Goal: Navigation & Orientation: Understand site structure

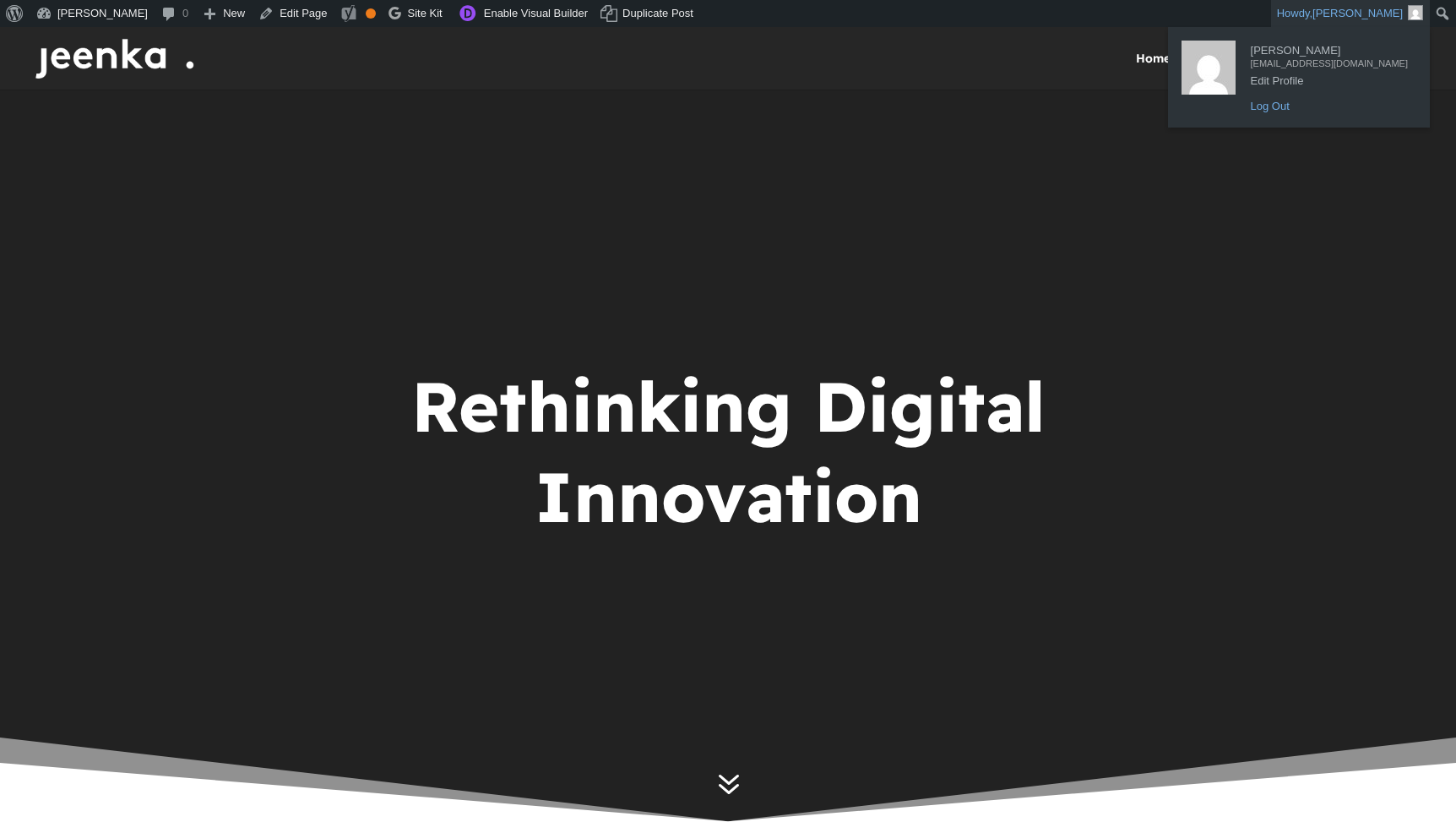
click at [1321, 104] on link "Log Out" at bounding box center [1329, 106] width 174 height 22
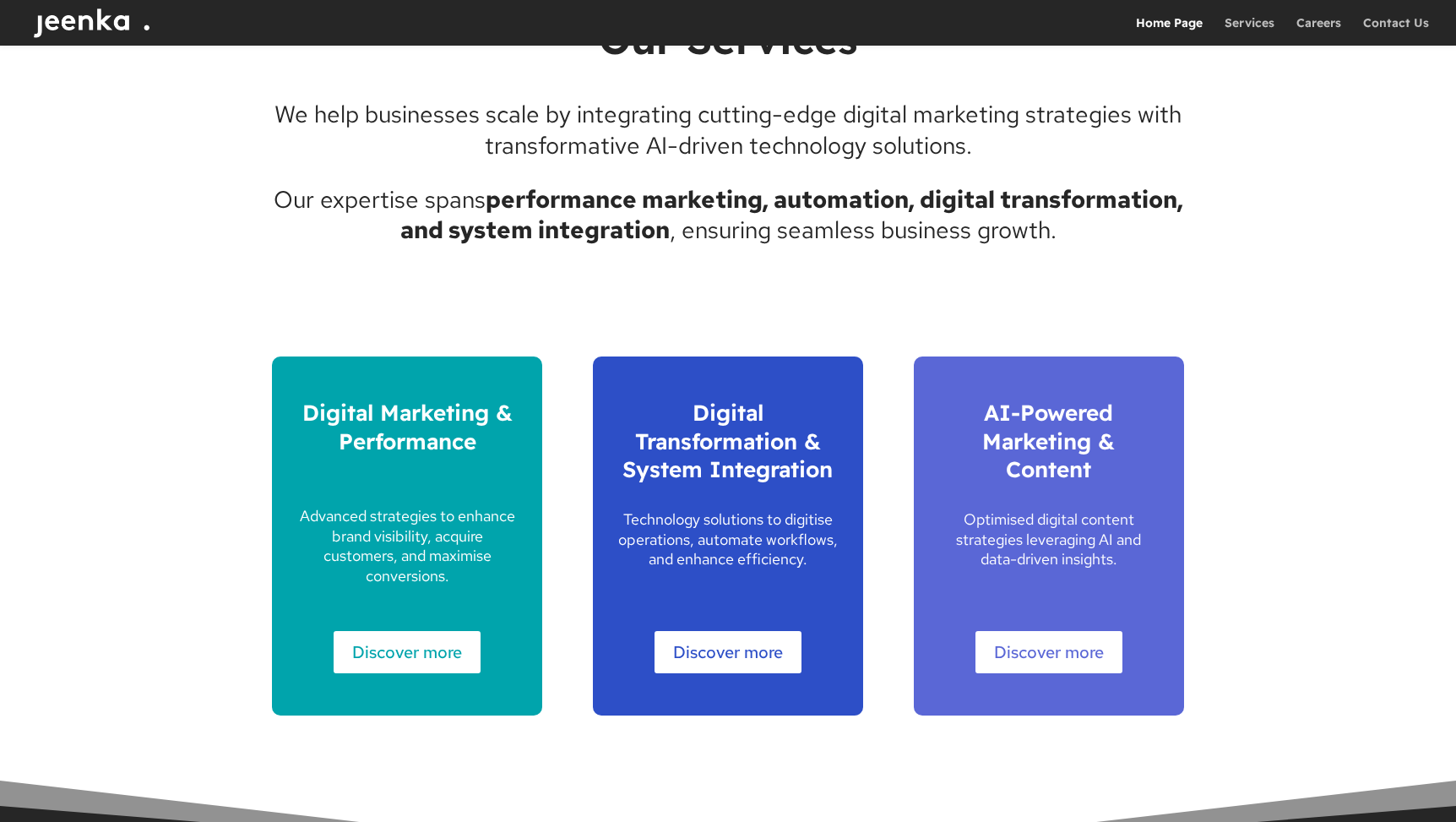
scroll to position [2482, 0]
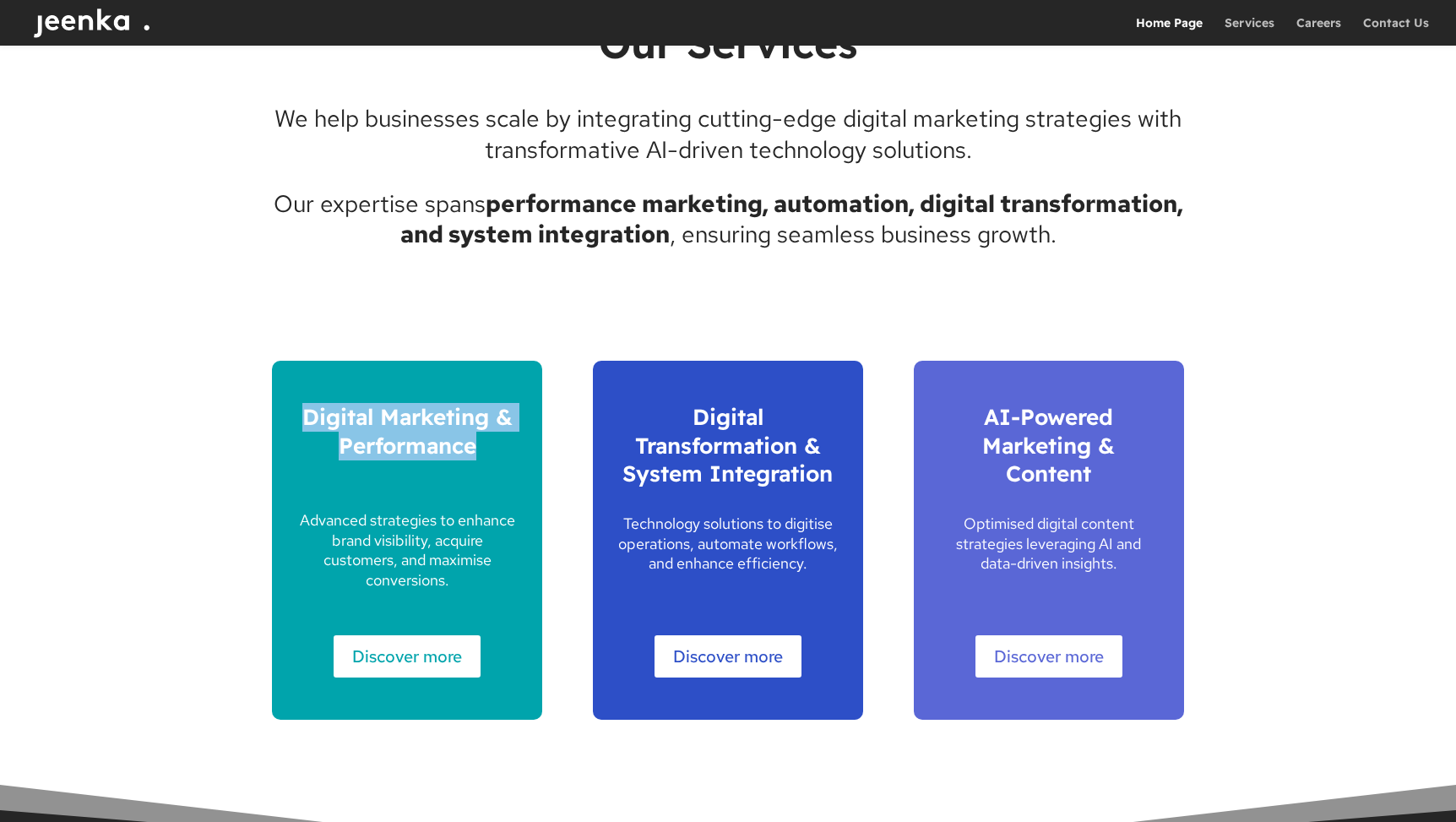
drag, startPoint x: 201, startPoint y: 405, endPoint x: 508, endPoint y: 462, distance: 312.2
click at [508, 462] on div "Our Services We help businesses scale by integrating cutting-edge digital marke…" at bounding box center [728, 389] width 1456 height 959
copy span "Digital Marketing & Performance"
drag, startPoint x: 1276, startPoint y: 403, endPoint x: 1263, endPoint y: 415, distance: 17.7
click at [1275, 403] on div "Our Services We help businesses scale by integrating cutting-edge digital marke…" at bounding box center [728, 389] width 1456 height 959
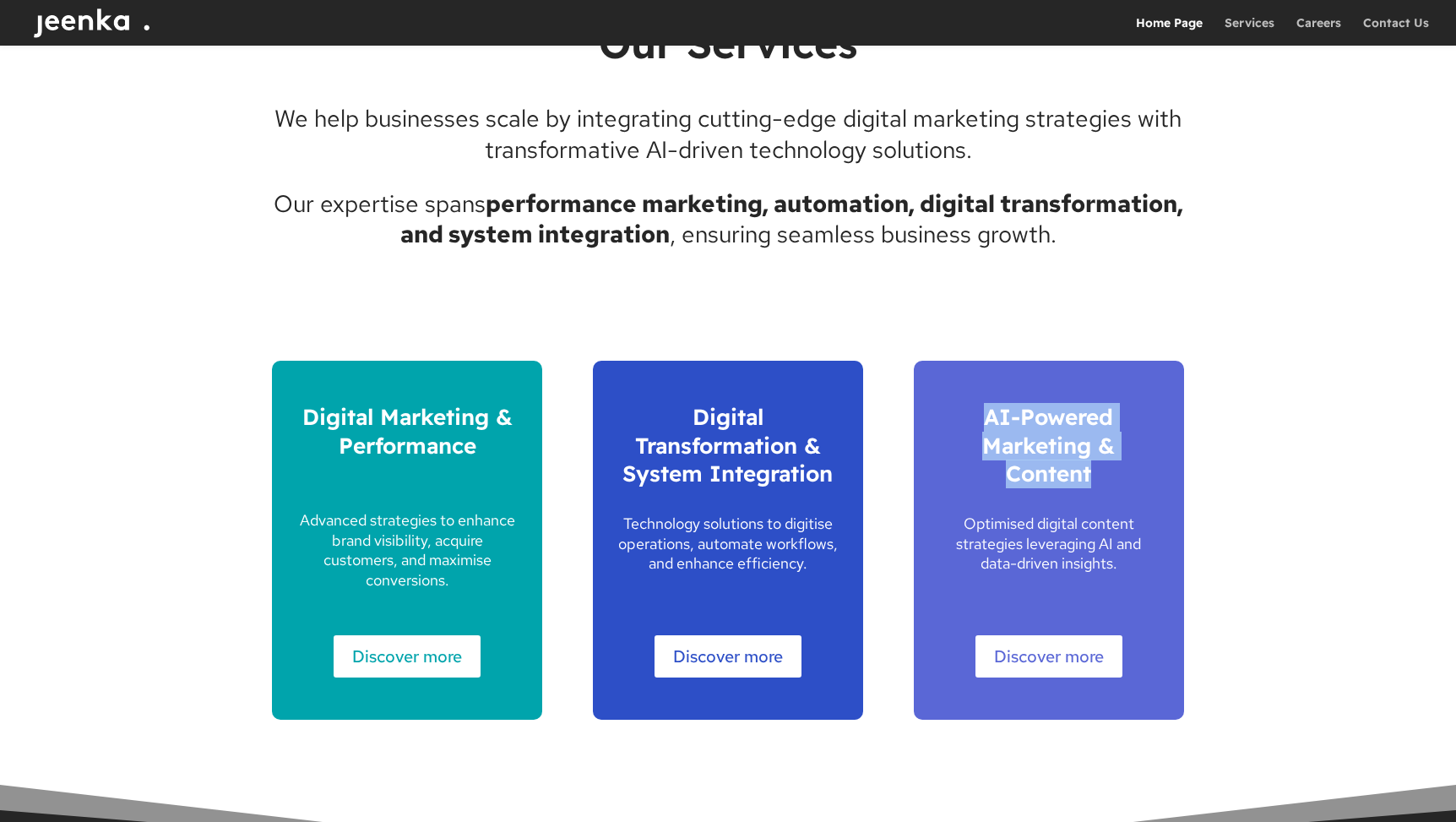
drag, startPoint x: 1242, startPoint y: 497, endPoint x: 984, endPoint y: 408, distance: 272.9
click at [984, 408] on div "Our Services We help businesses scale by integrating cutting-edge digital marke…" at bounding box center [728, 389] width 1456 height 959
copy span "AI-Powered Marketing & Content"
click at [576, 363] on div "Digital Marketing & Performance Advanced strategies to enhance brand visibility…" at bounding box center [728, 541] width 912 height 406
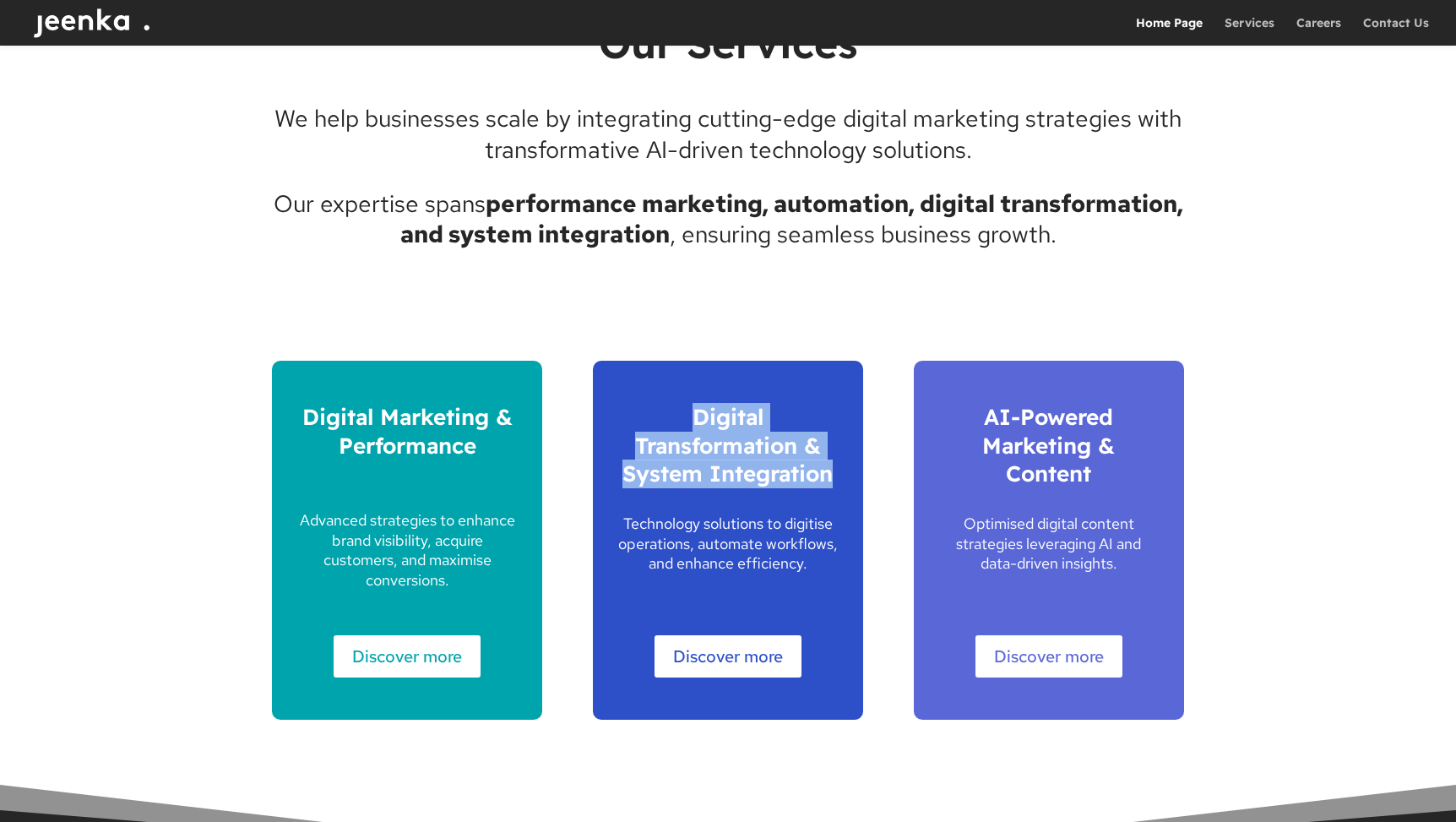
drag, startPoint x: 577, startPoint y: 401, endPoint x: 829, endPoint y: 475, distance: 262.6
click at [828, 475] on div "Digital Marketing & Performance Advanced strategies to enhance brand visibility…" at bounding box center [728, 541] width 912 height 406
copy span "Digital Transformation & System Integration"
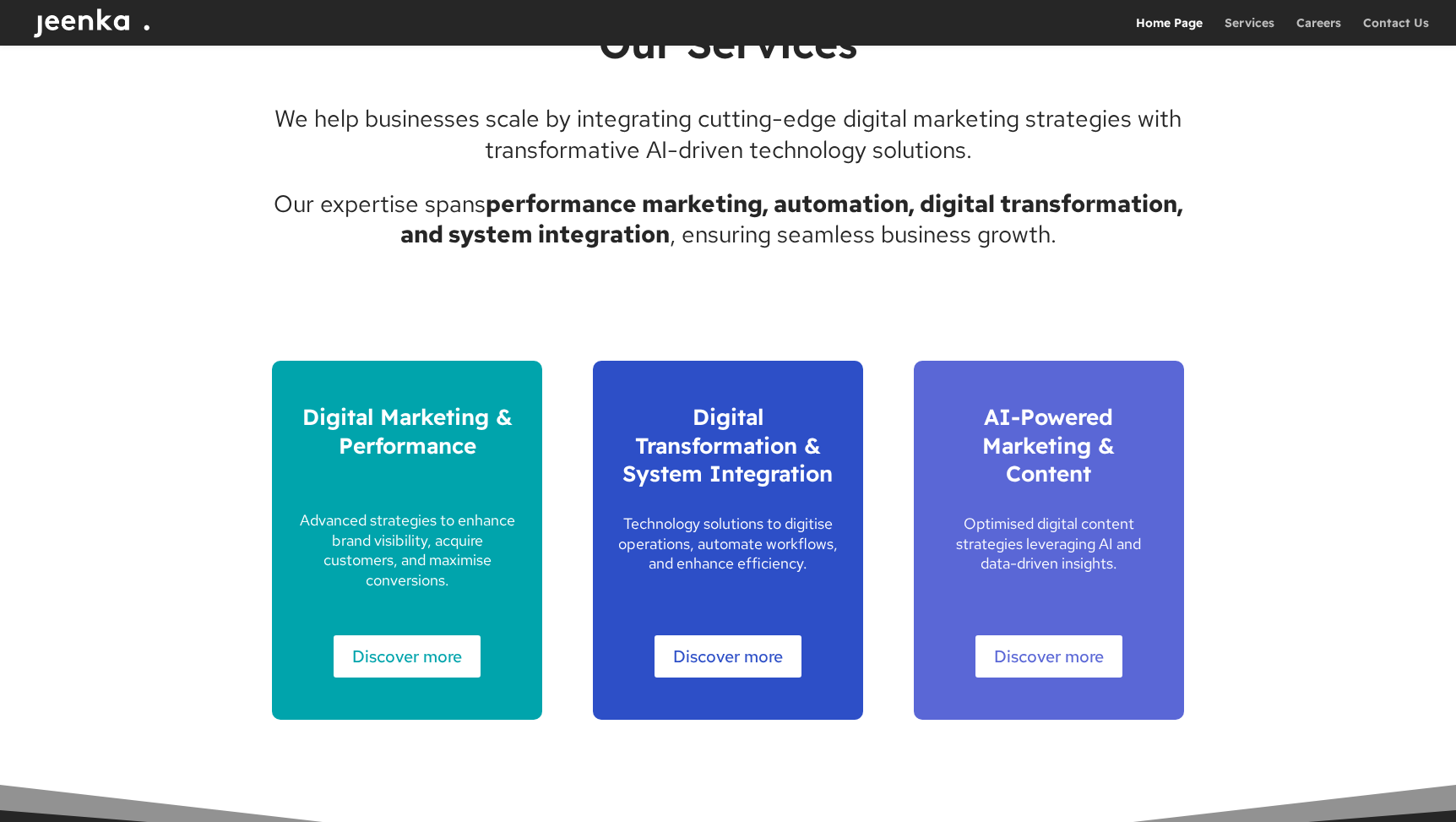
drag, startPoint x: 1421, startPoint y: 541, endPoint x: 1353, endPoint y: 532, distance: 68.6
click at [1418, 540] on div "Our Services We help businesses scale by integrating cutting-edge digital marke…" at bounding box center [728, 389] width 1456 height 959
